Goal: Communication & Community: Connect with others

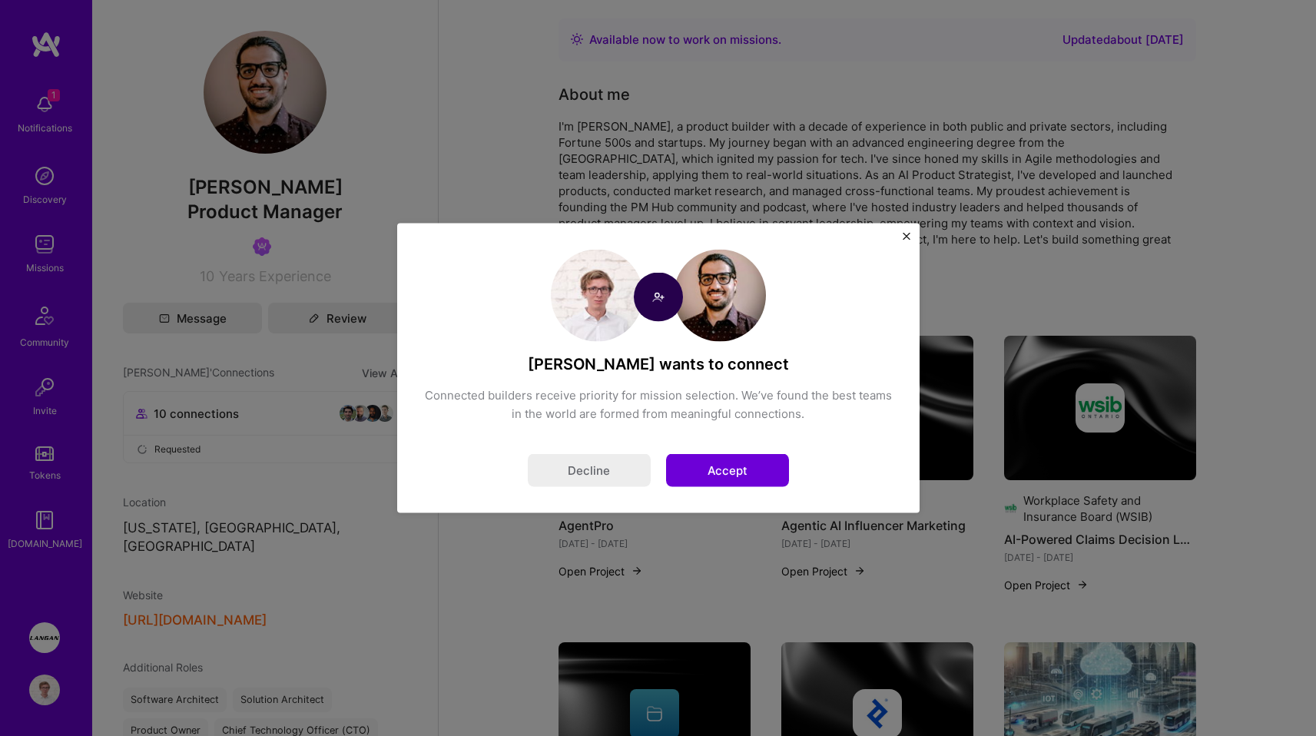
click at [741, 471] on button "Accept" at bounding box center [727, 470] width 123 height 33
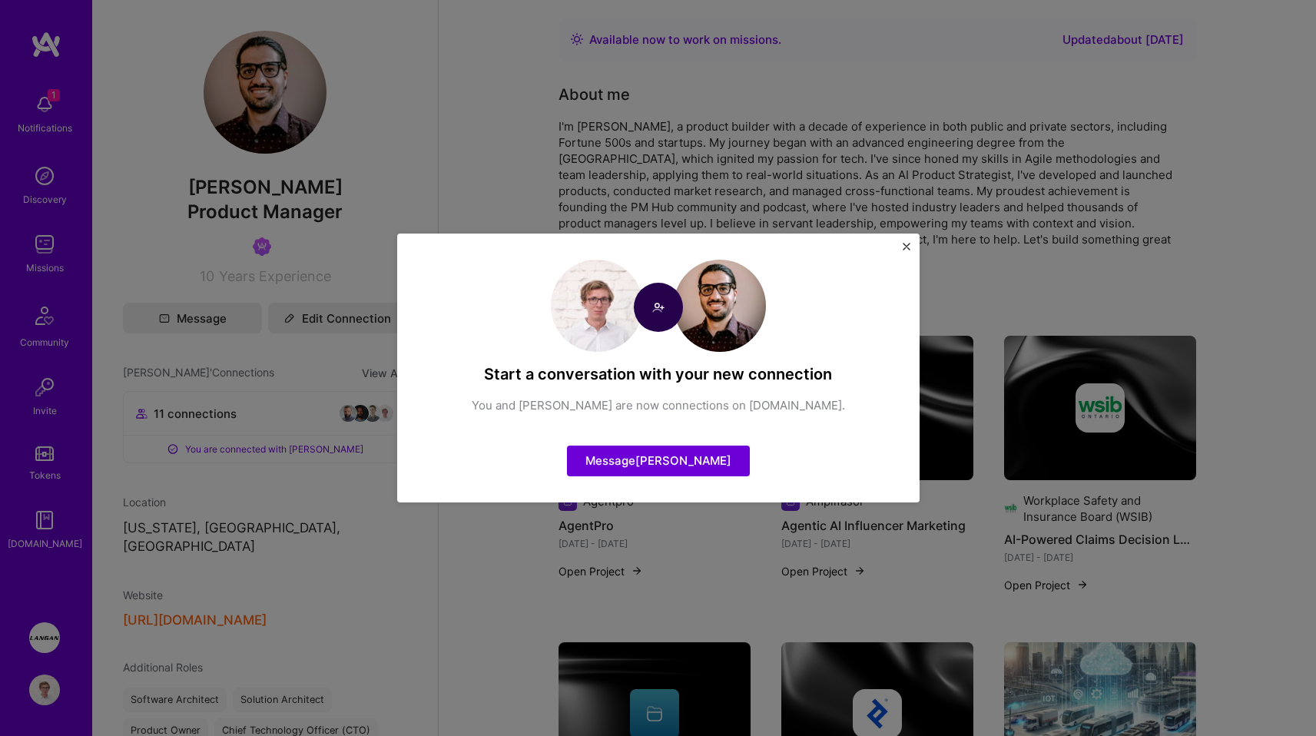
click at [495, 169] on div "Start a conversation with your new connection You and Cyrus Eslamian are now co…" at bounding box center [658, 368] width 1316 height 736
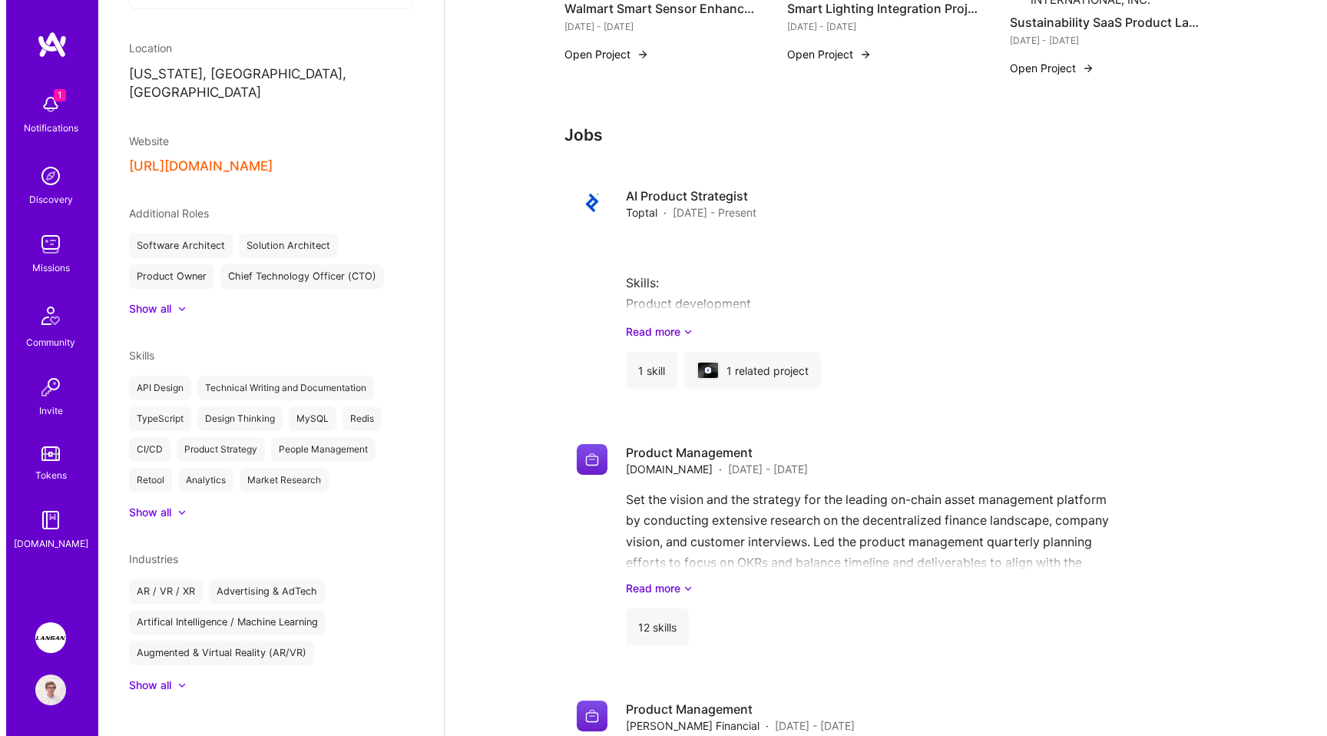
scroll to position [2600, 0]
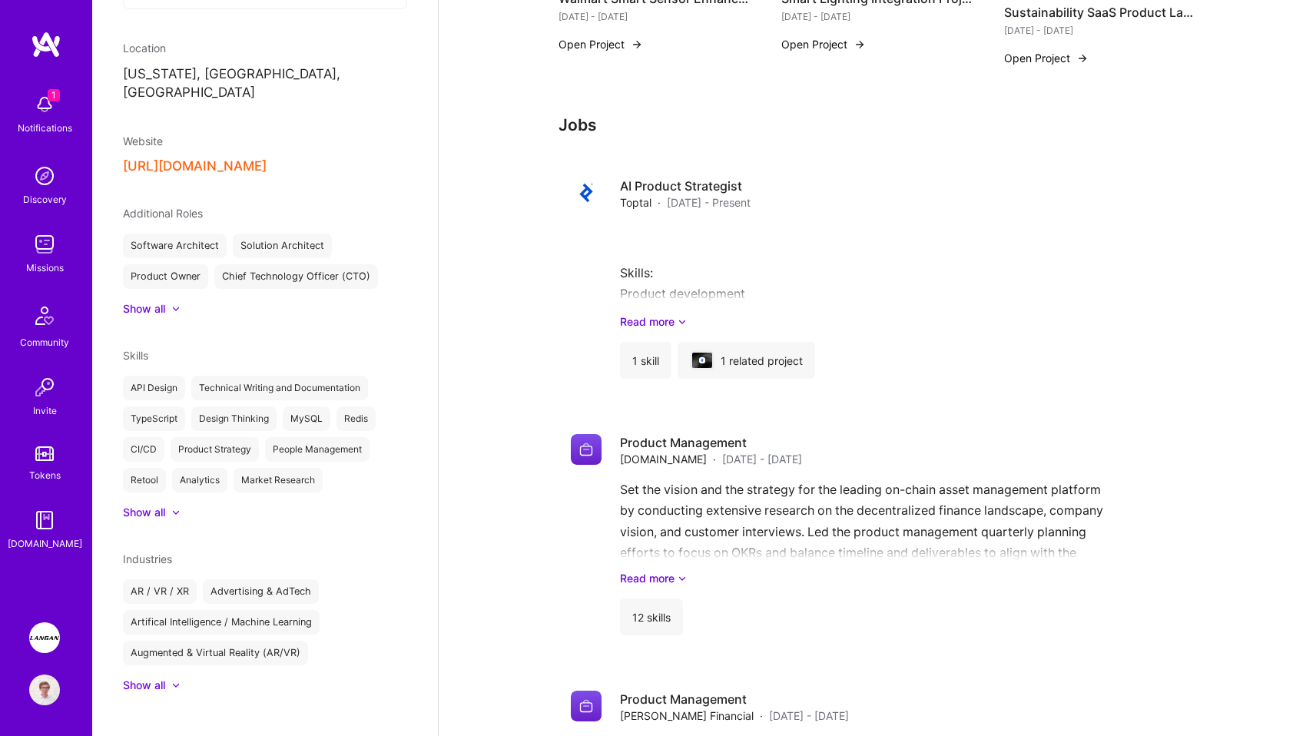
click at [47, 97] on img at bounding box center [44, 104] width 31 height 31
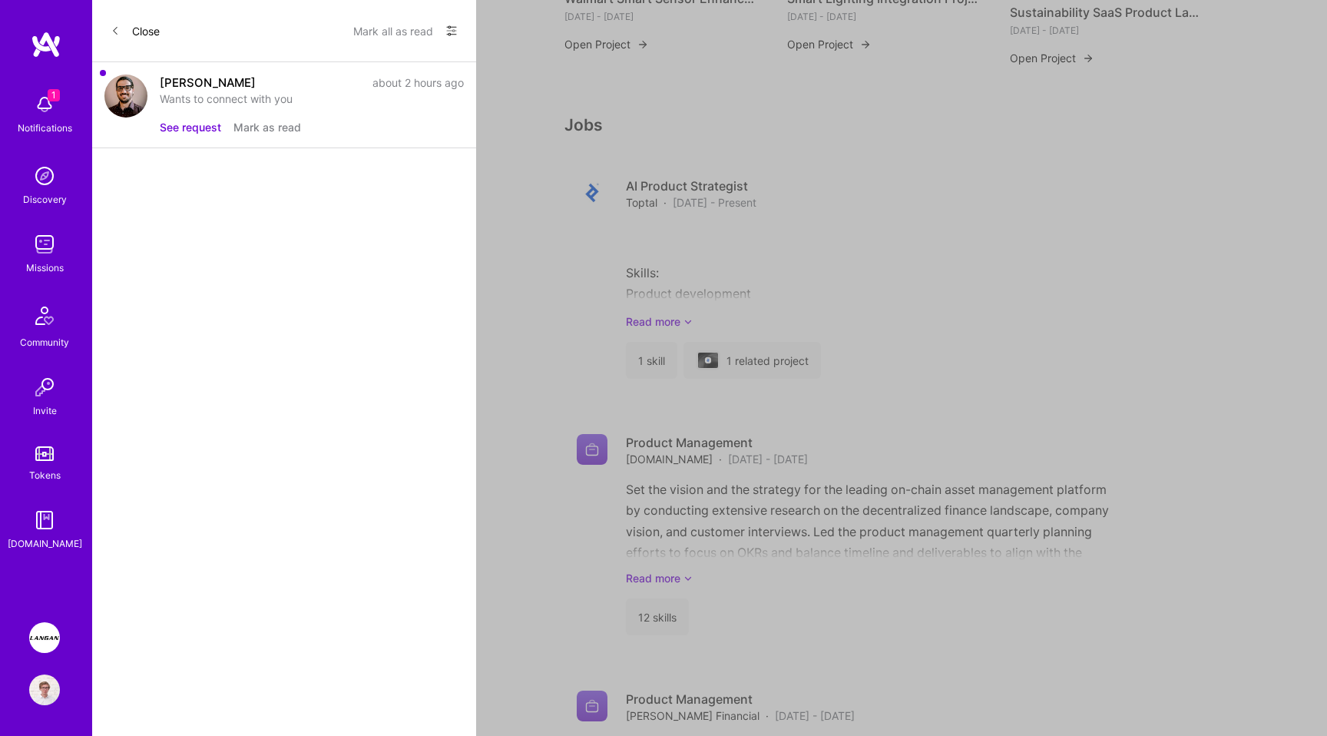
click at [370, 25] on button "Mark all as read" at bounding box center [393, 30] width 80 height 25
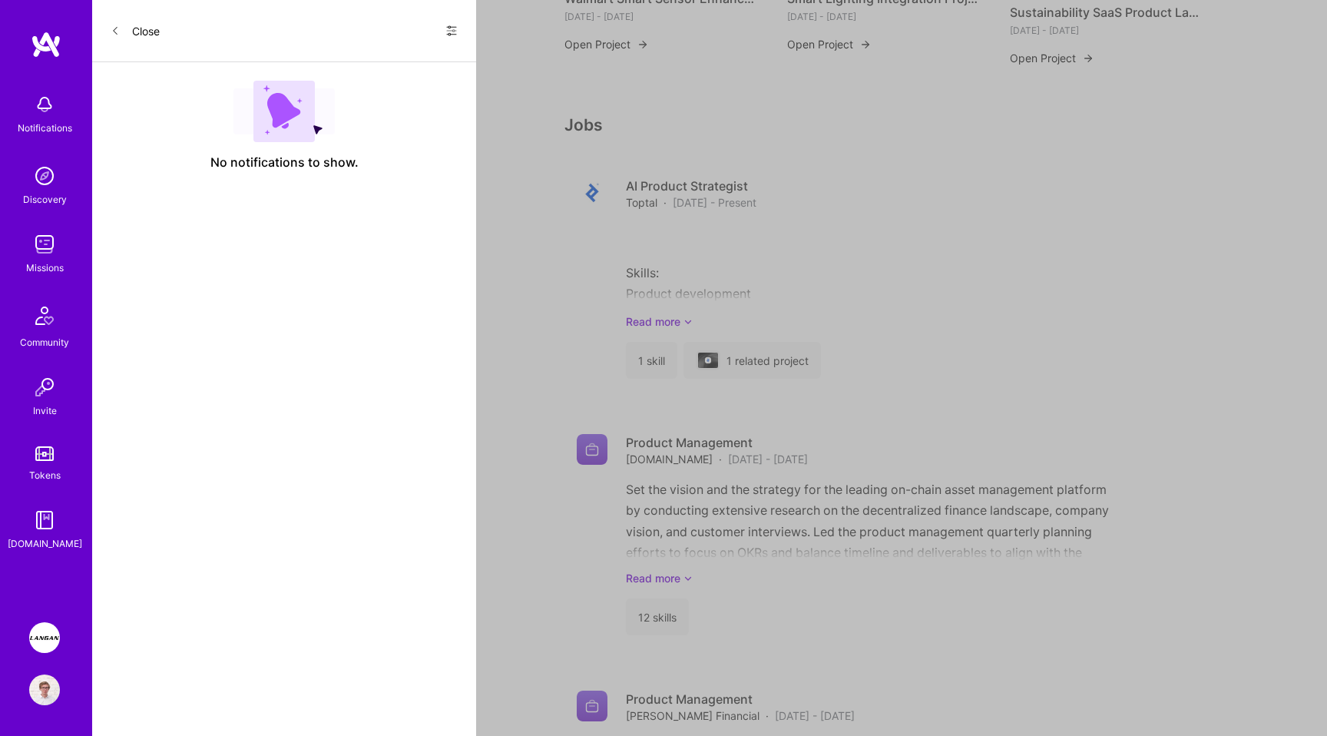
click at [56, 57] on img at bounding box center [46, 45] width 31 height 28
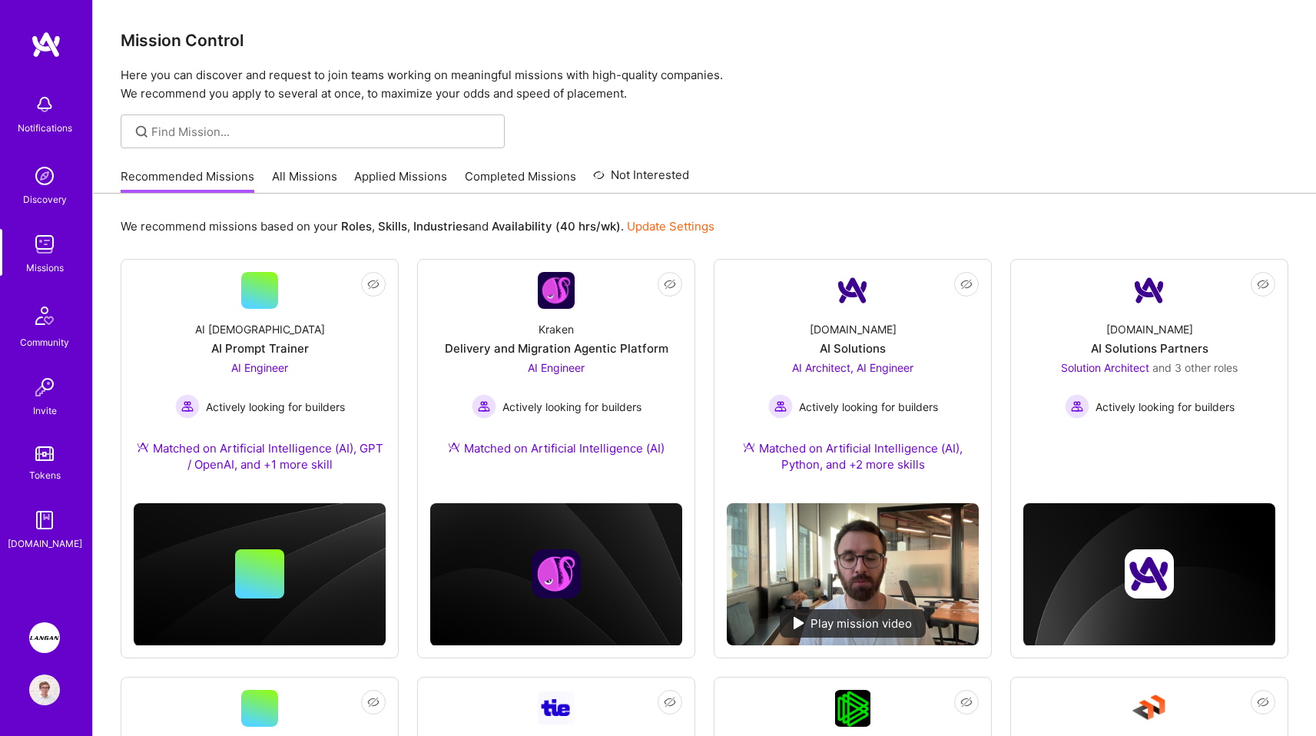
click at [316, 171] on link "All Missions" at bounding box center [304, 180] width 65 height 25
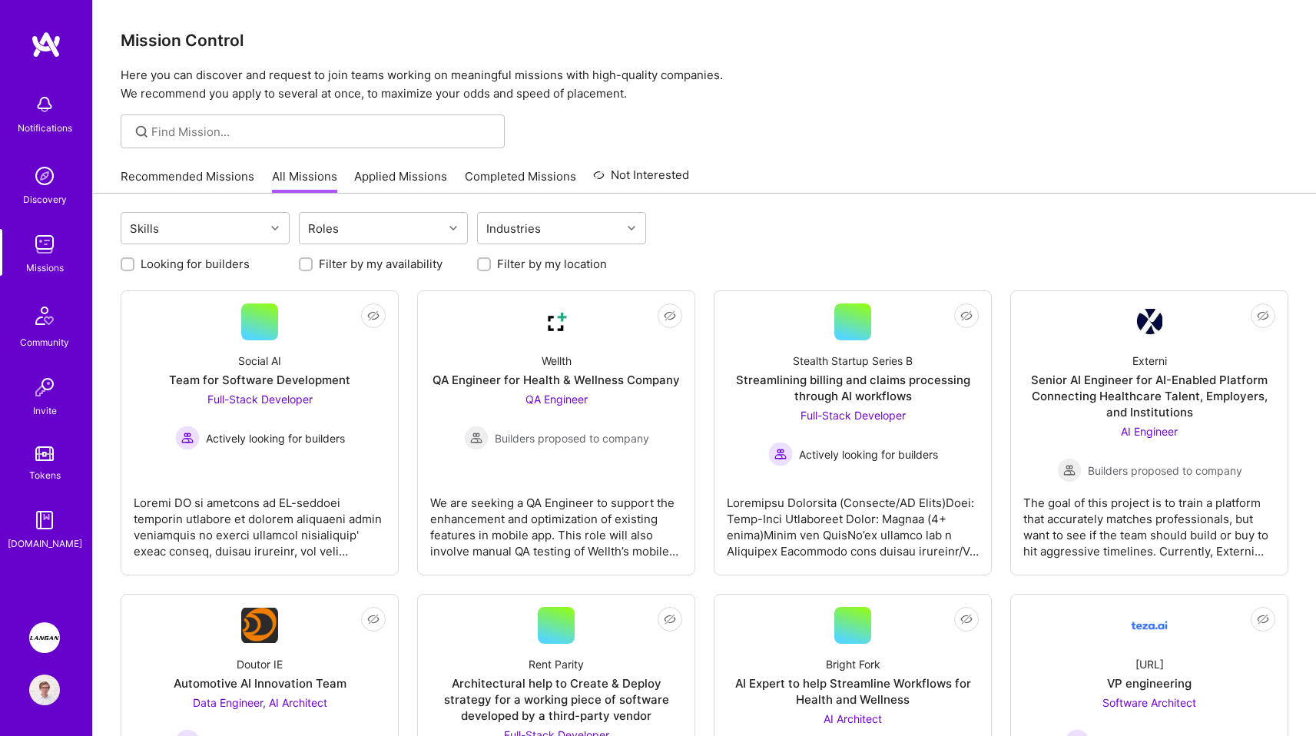
click at [184, 272] on label "Looking for builders" at bounding box center [195, 264] width 109 height 16
click at [134, 270] on input "Looking for builders" at bounding box center [129, 265] width 11 height 11
checkbox input "true"
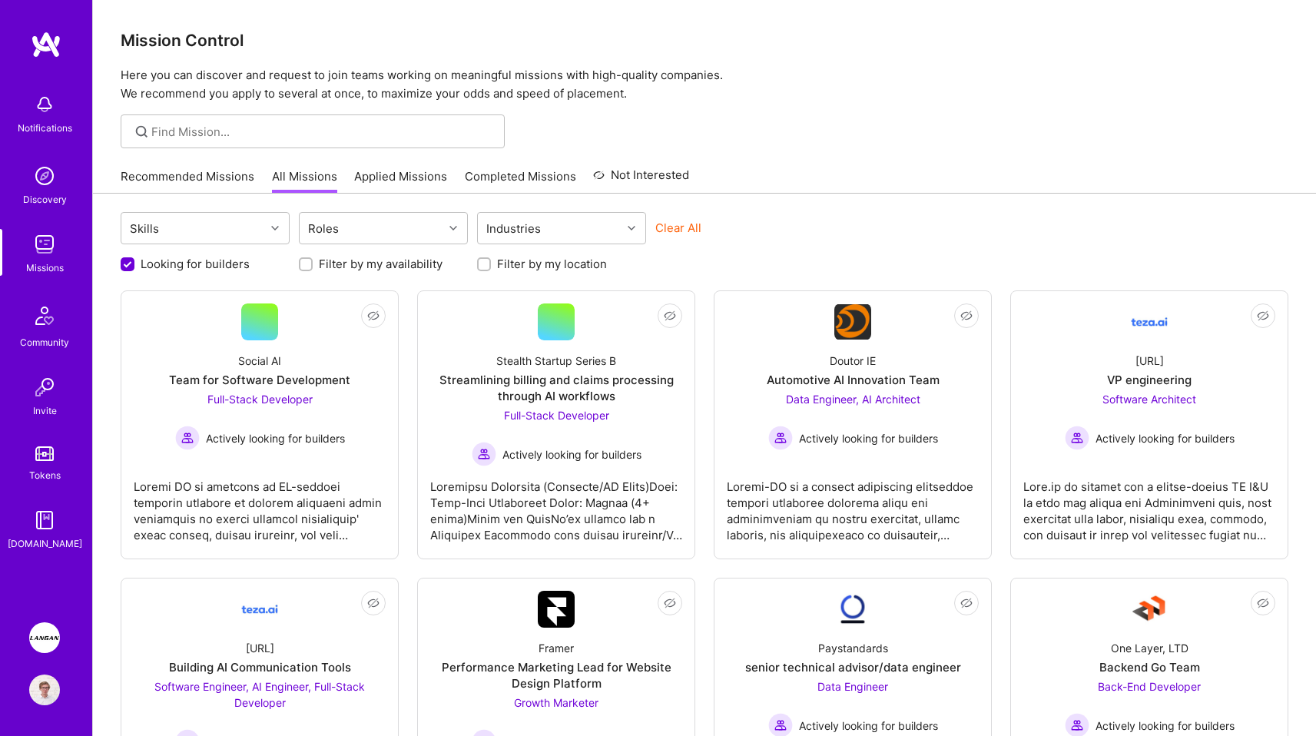
click at [559, 260] on label "Filter by my location" at bounding box center [552, 264] width 110 height 16
click at [491, 260] on input "Filter by my location" at bounding box center [485, 265] width 11 height 11
checkbox input "true"
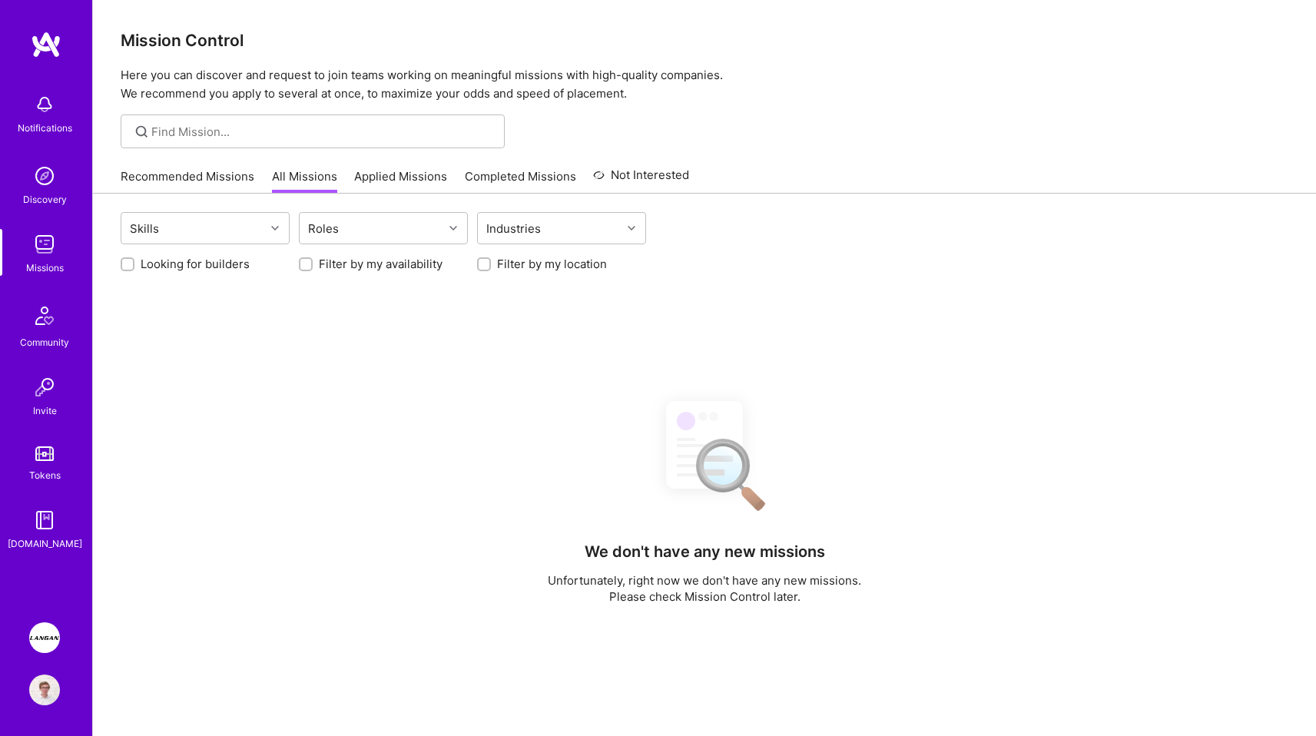
click at [182, 260] on label "Looking for builders" at bounding box center [195, 264] width 109 height 16
click at [134, 260] on input "Looking for builders" at bounding box center [129, 265] width 11 height 11
checkbox input "true"
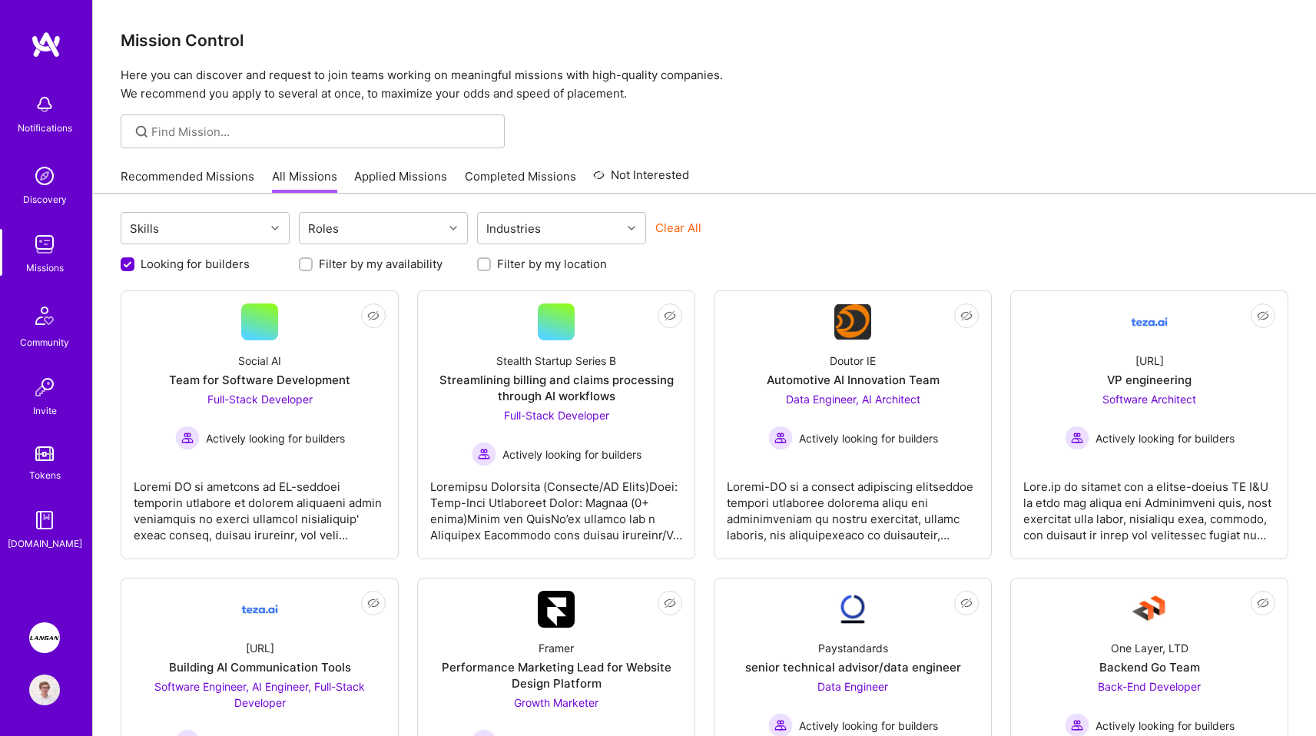
click at [498, 262] on label "Filter by my location" at bounding box center [552, 264] width 110 height 16
click at [491, 262] on input "Filter by my location" at bounding box center [485, 265] width 11 height 11
checkbox input "true"
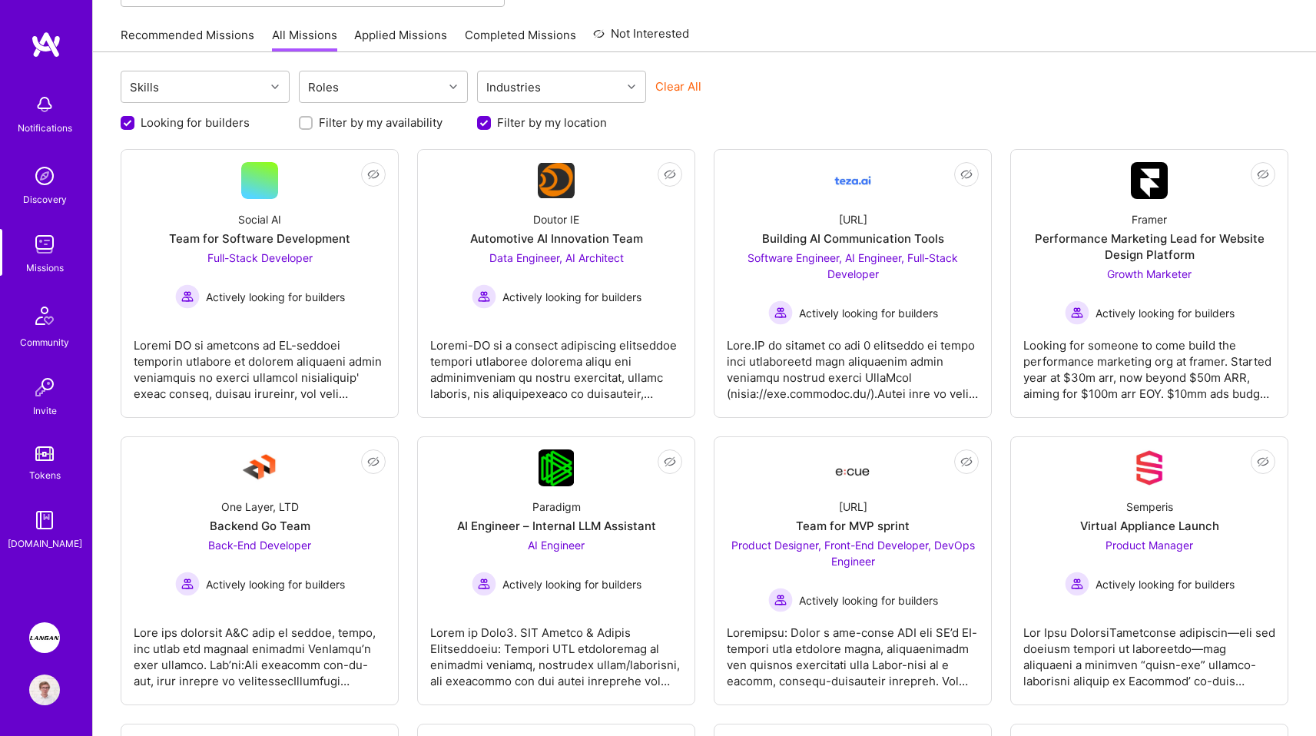
scroll to position [104, 0]
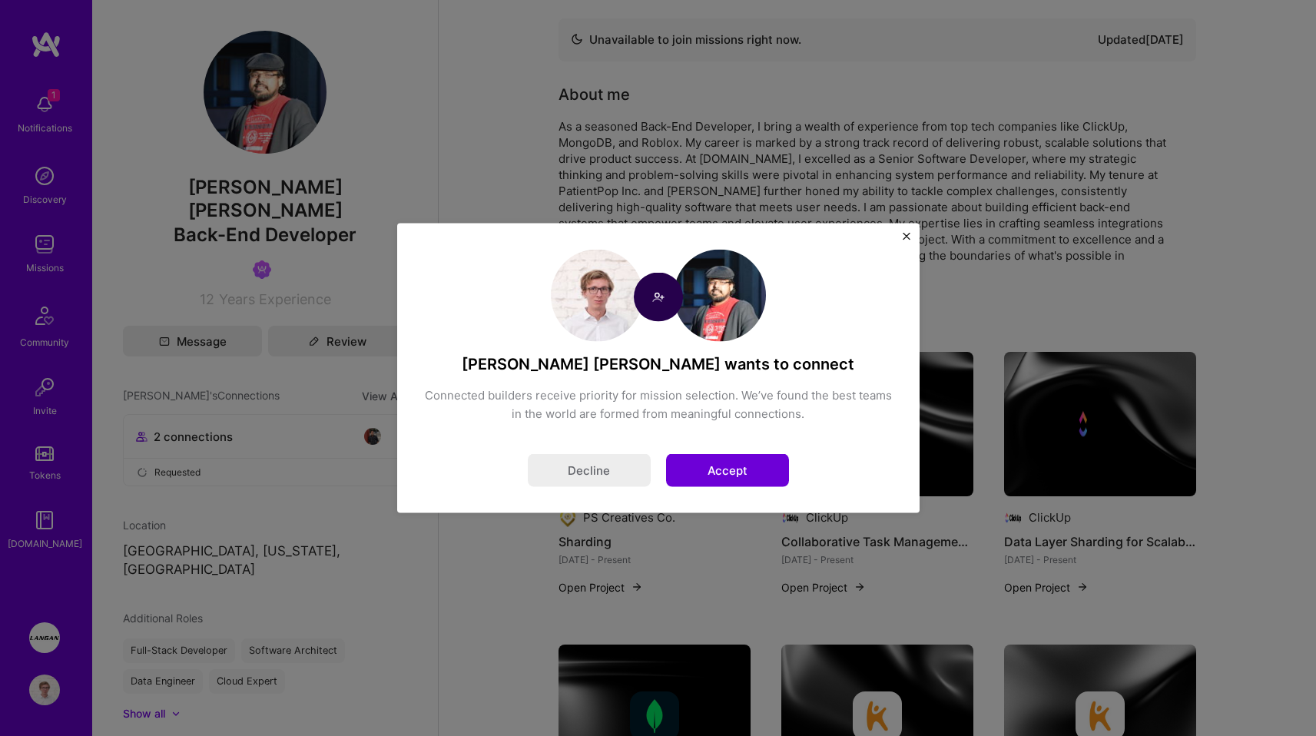
click at [726, 470] on button "Accept" at bounding box center [727, 470] width 123 height 33
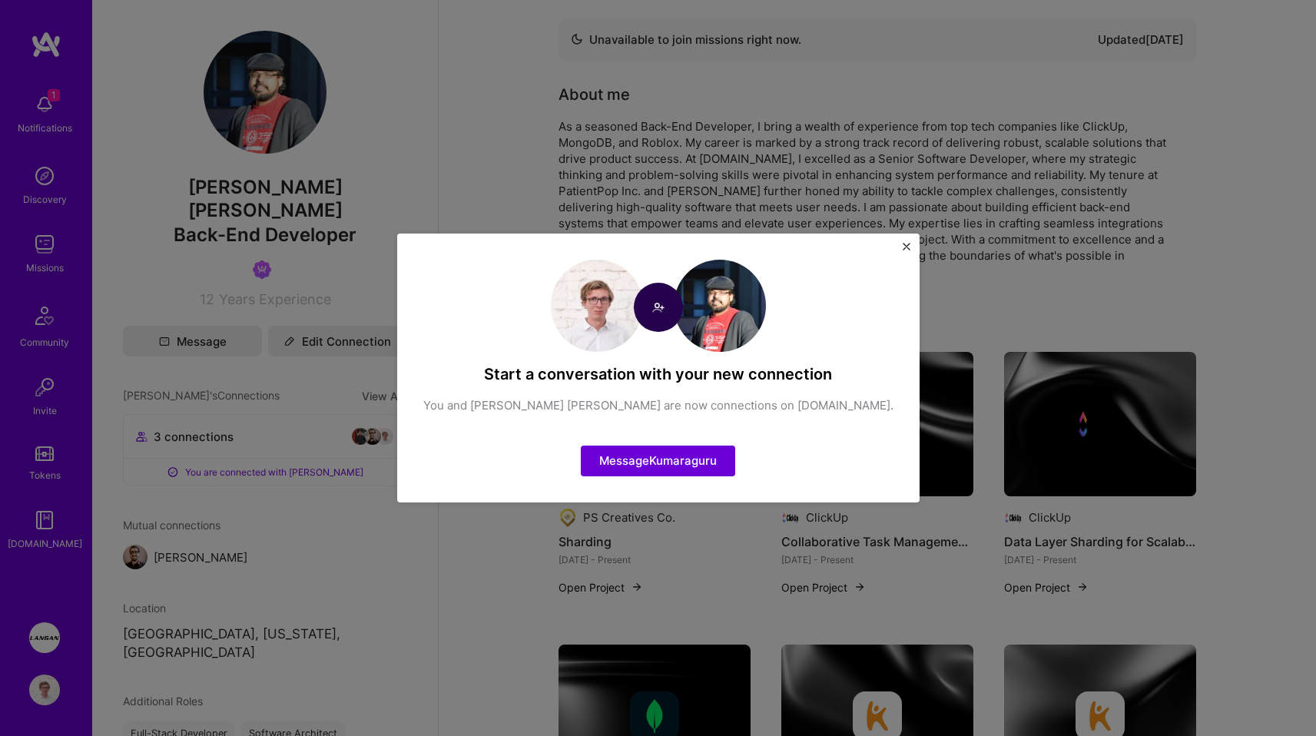
click at [906, 243] on img "Close" at bounding box center [906, 247] width 8 height 8
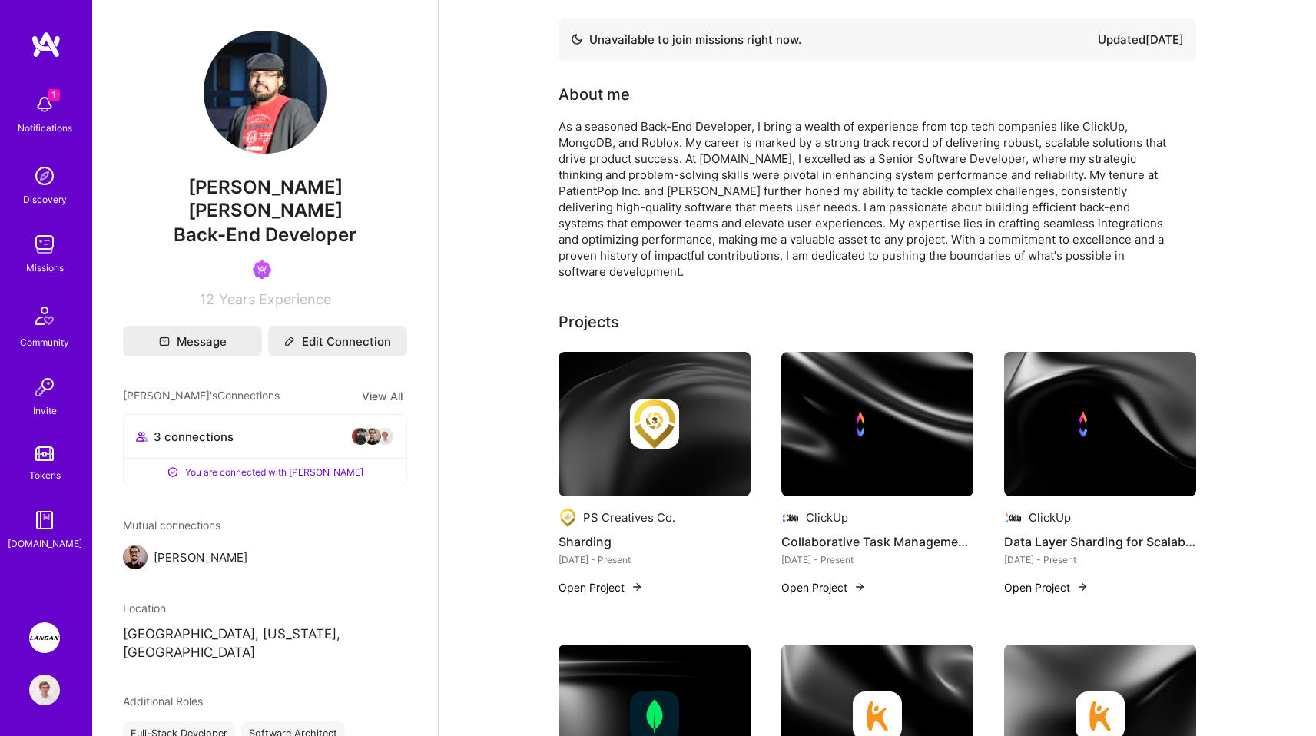
click at [155, 630] on p "[GEOGRAPHIC_DATA], [US_STATE], [GEOGRAPHIC_DATA]" at bounding box center [265, 643] width 284 height 37
copy p "[PERSON_NAME]"
